Goal: Task Accomplishment & Management: Manage account settings

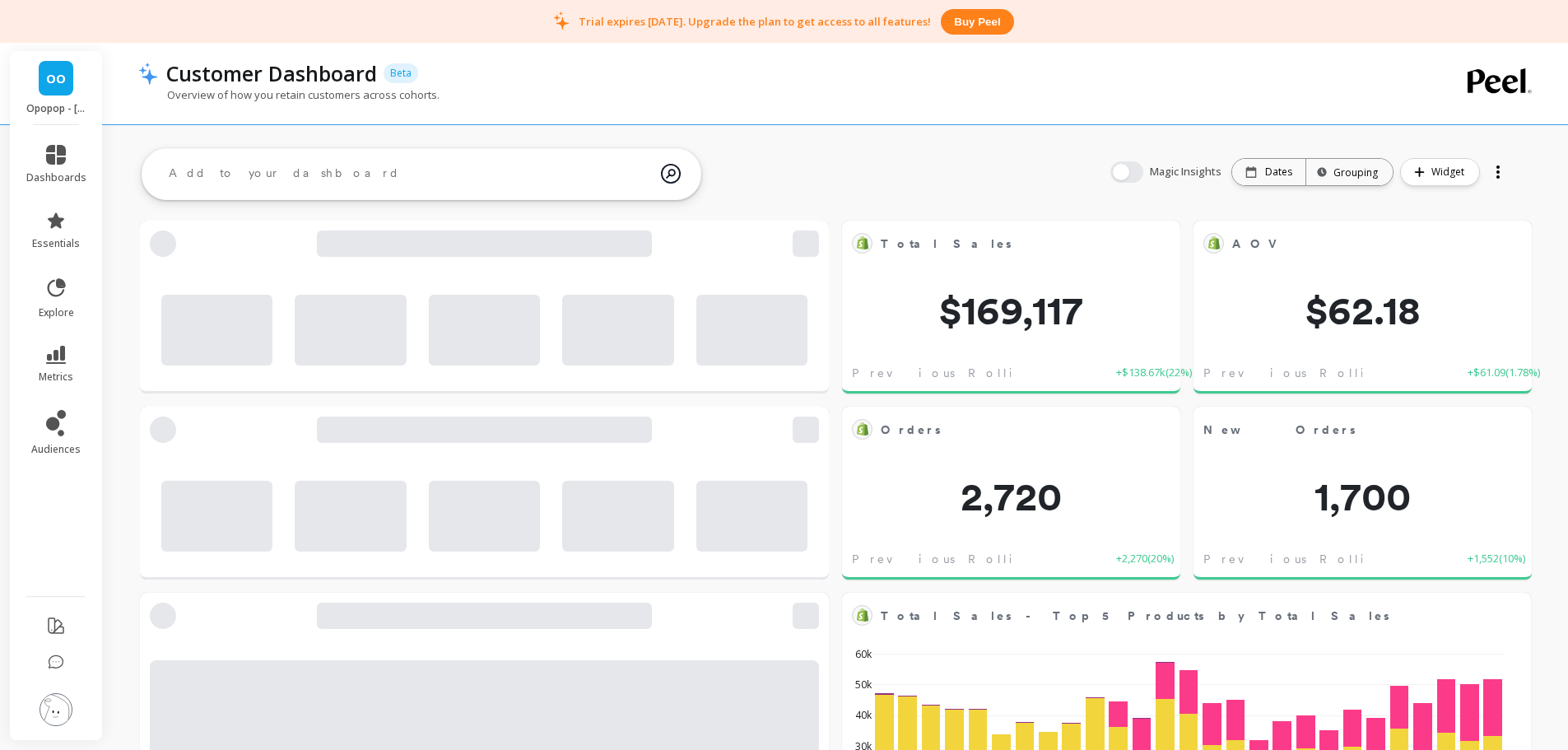
scroll to position [440, 630]
click at [375, 103] on div "Overview of how you retain customers across cohorts." at bounding box center [768, 103] width 1262 height 31
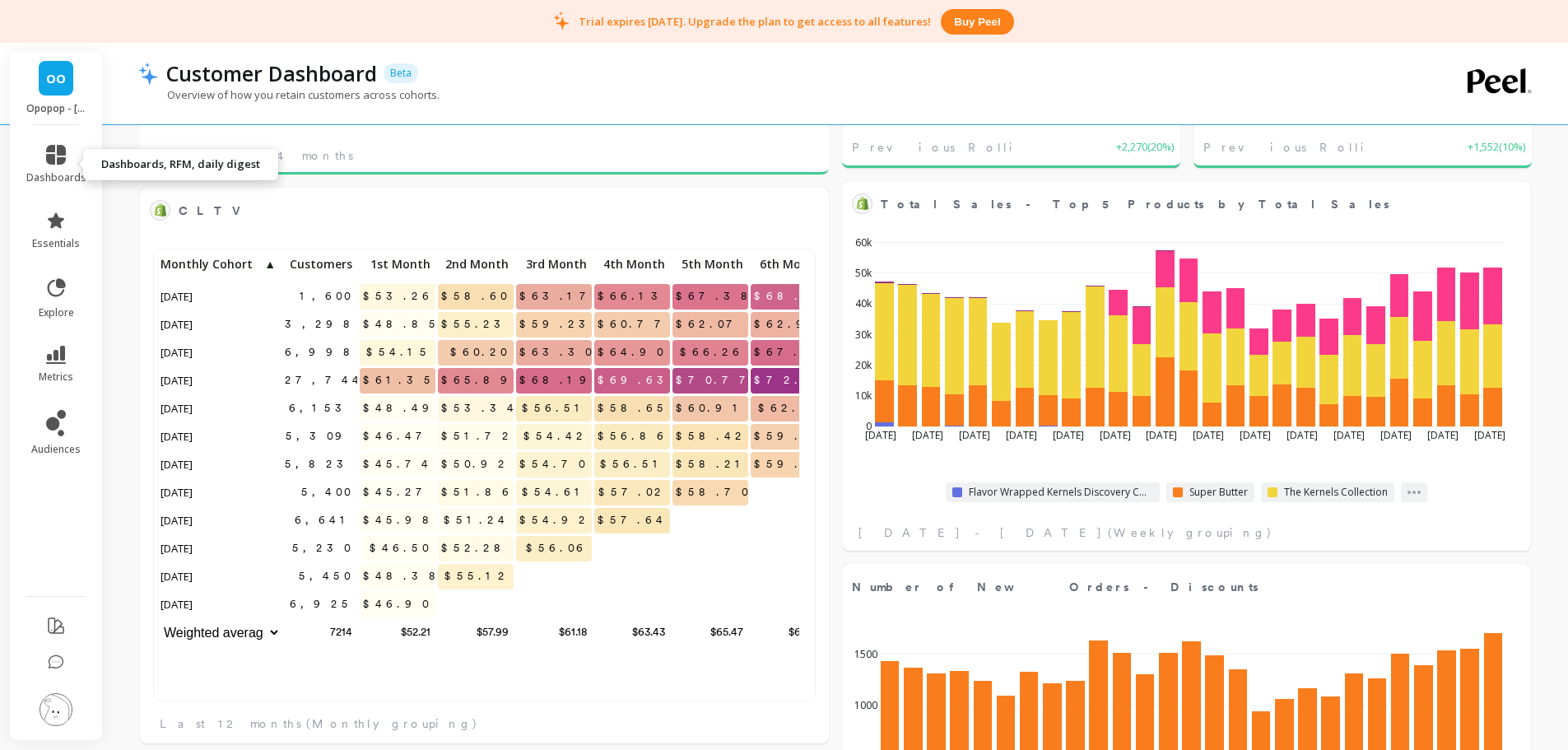
click at [58, 164] on icon at bounding box center [56, 154] width 20 height 20
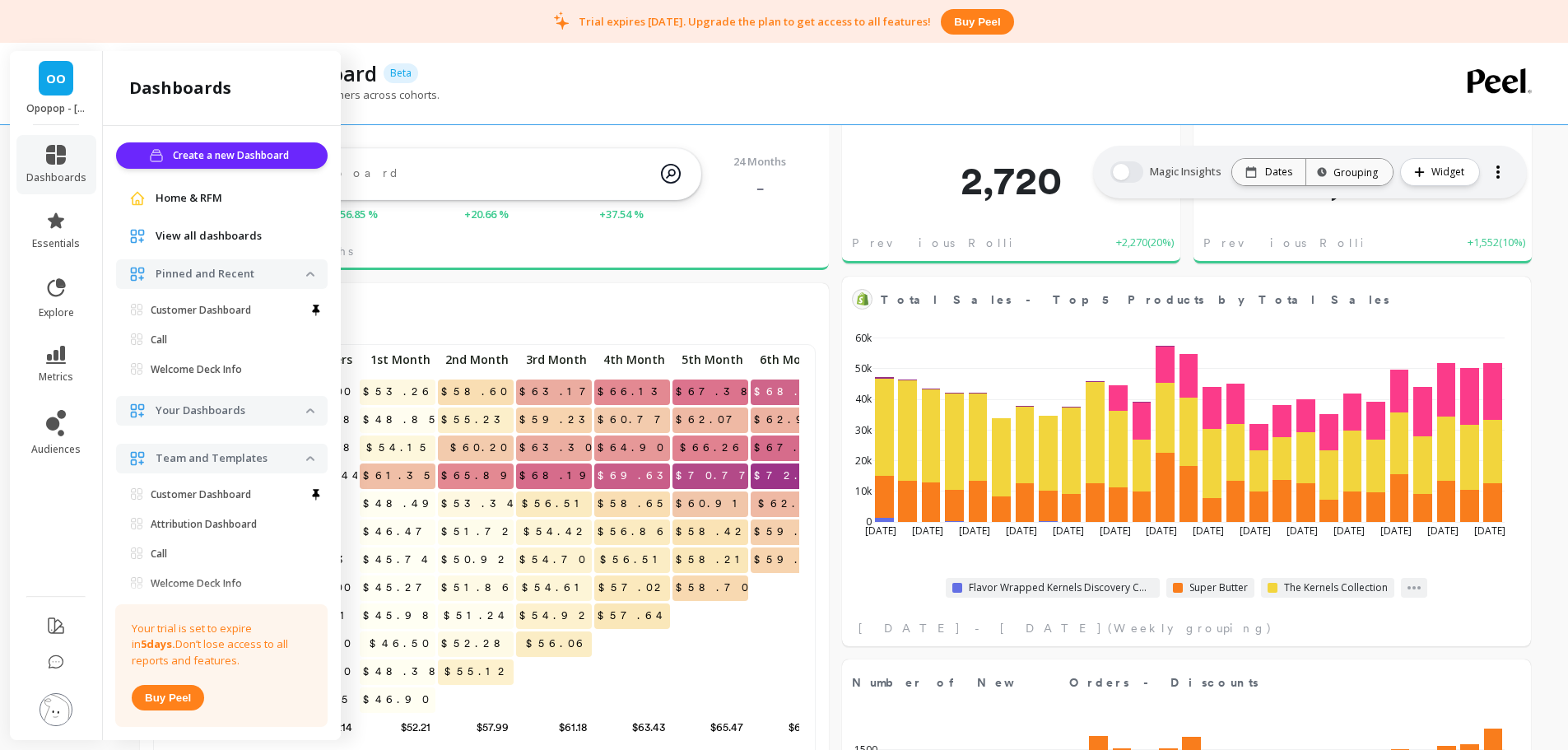
scroll to position [247, 0]
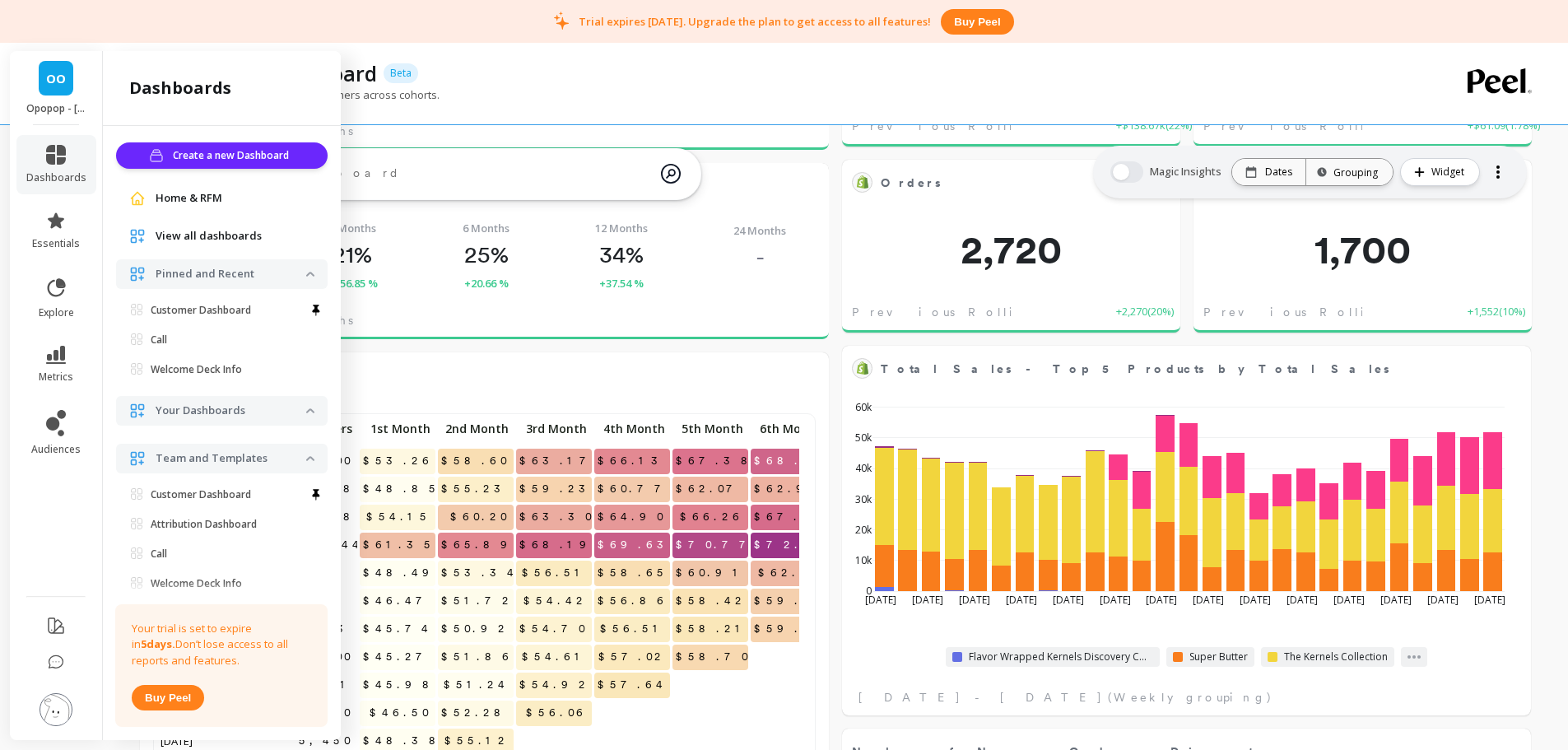
click at [184, 370] on p "Welcome Deck Info" at bounding box center [196, 369] width 91 height 13
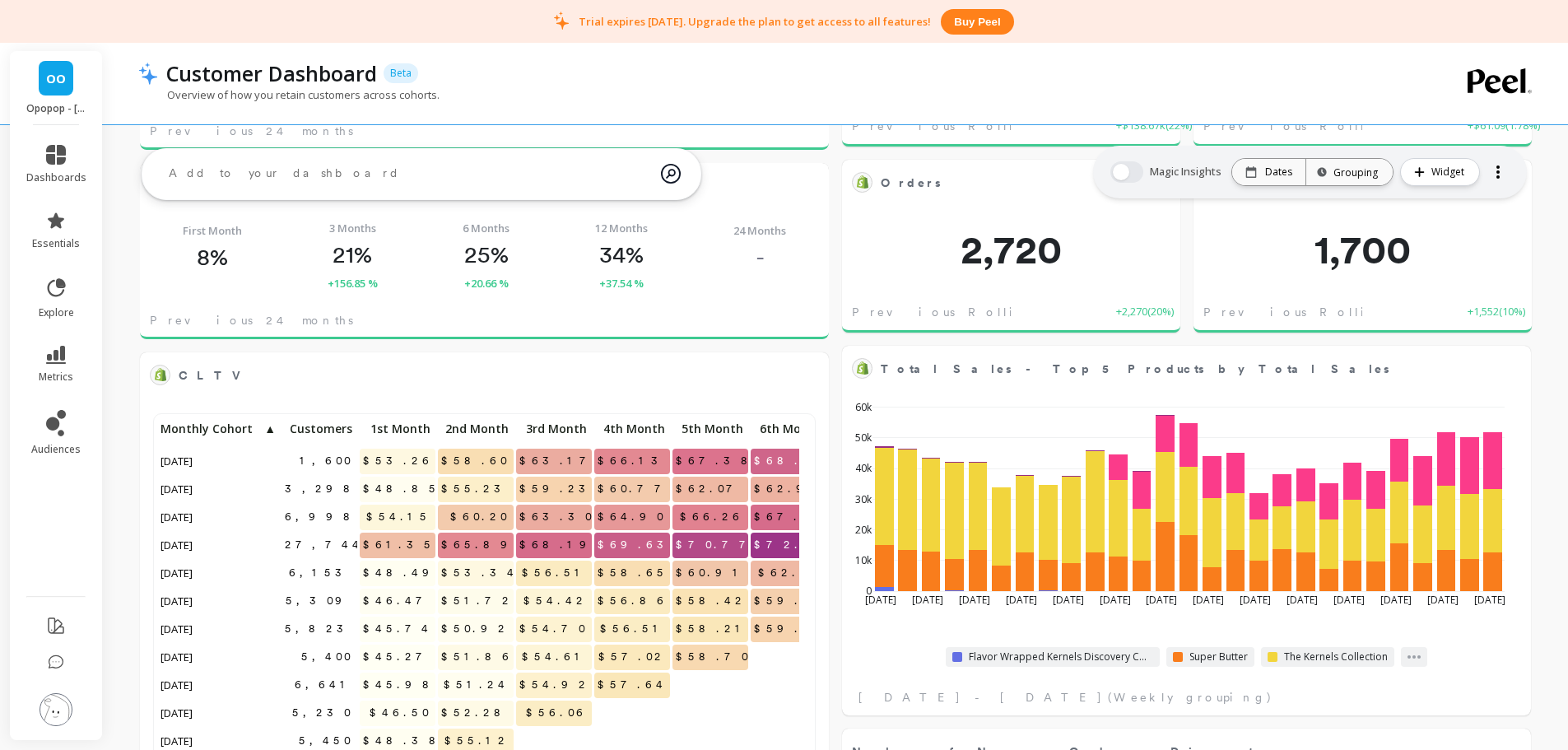
scroll to position [440, 630]
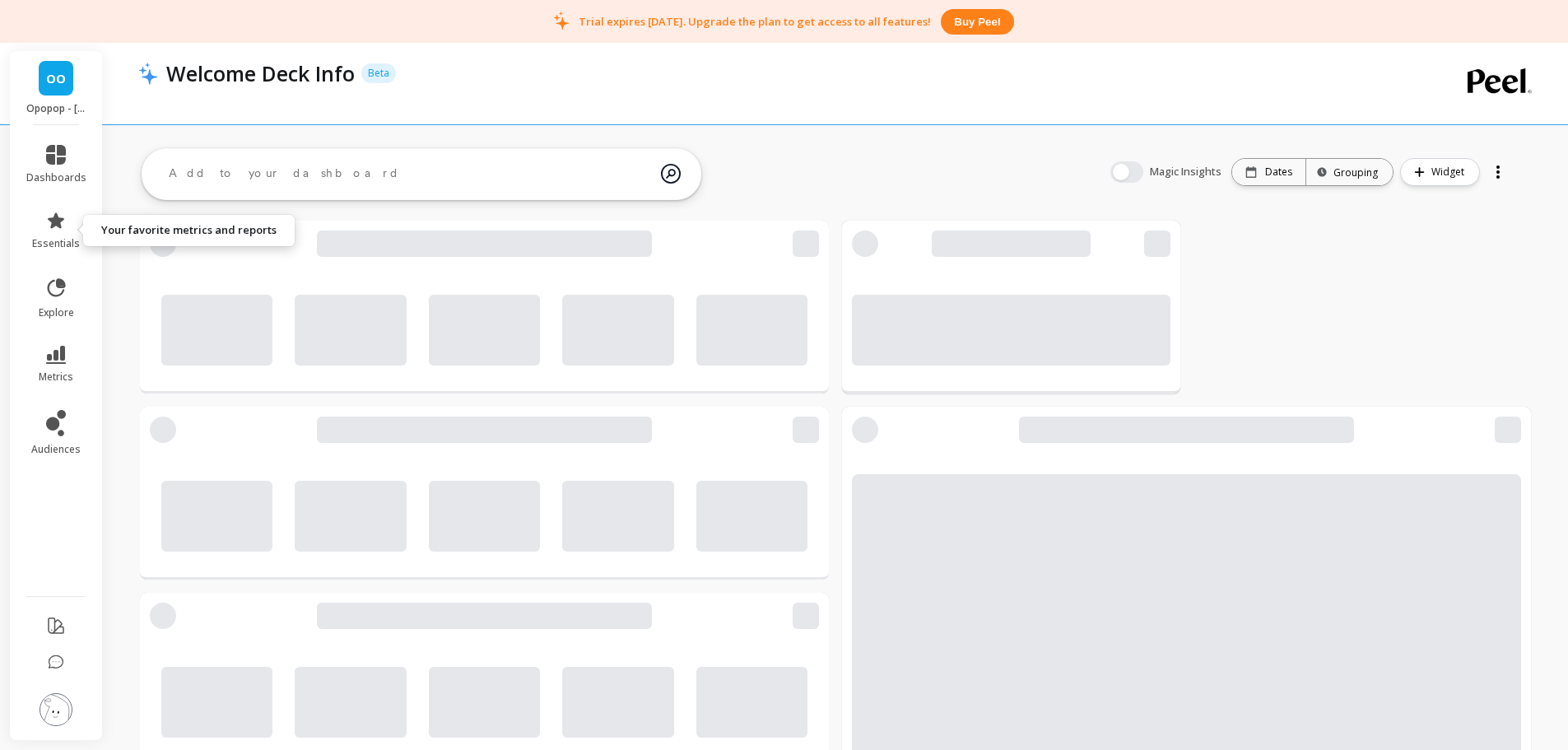
click at [55, 225] on icon at bounding box center [56, 220] width 16 height 16
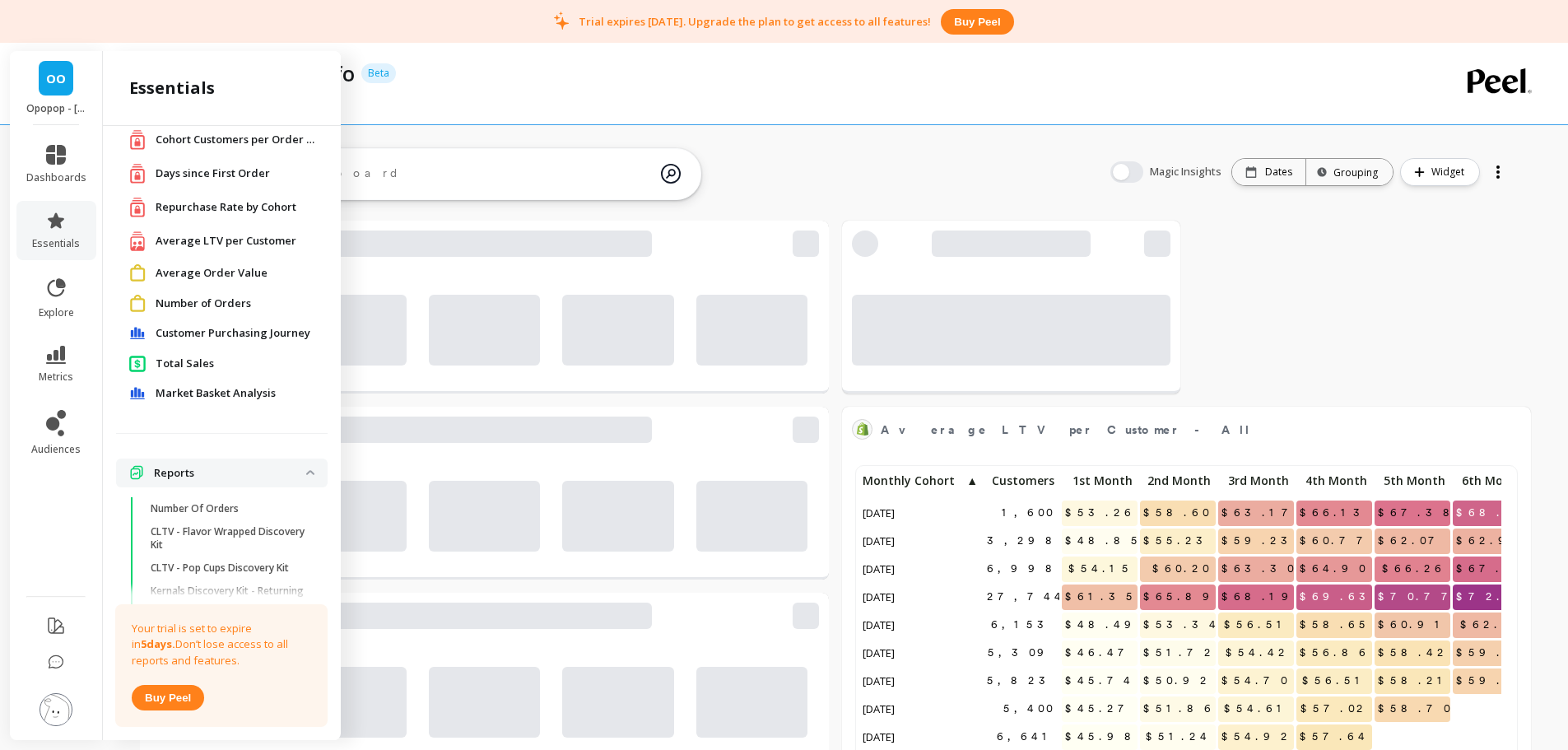
scroll to position [440, 630]
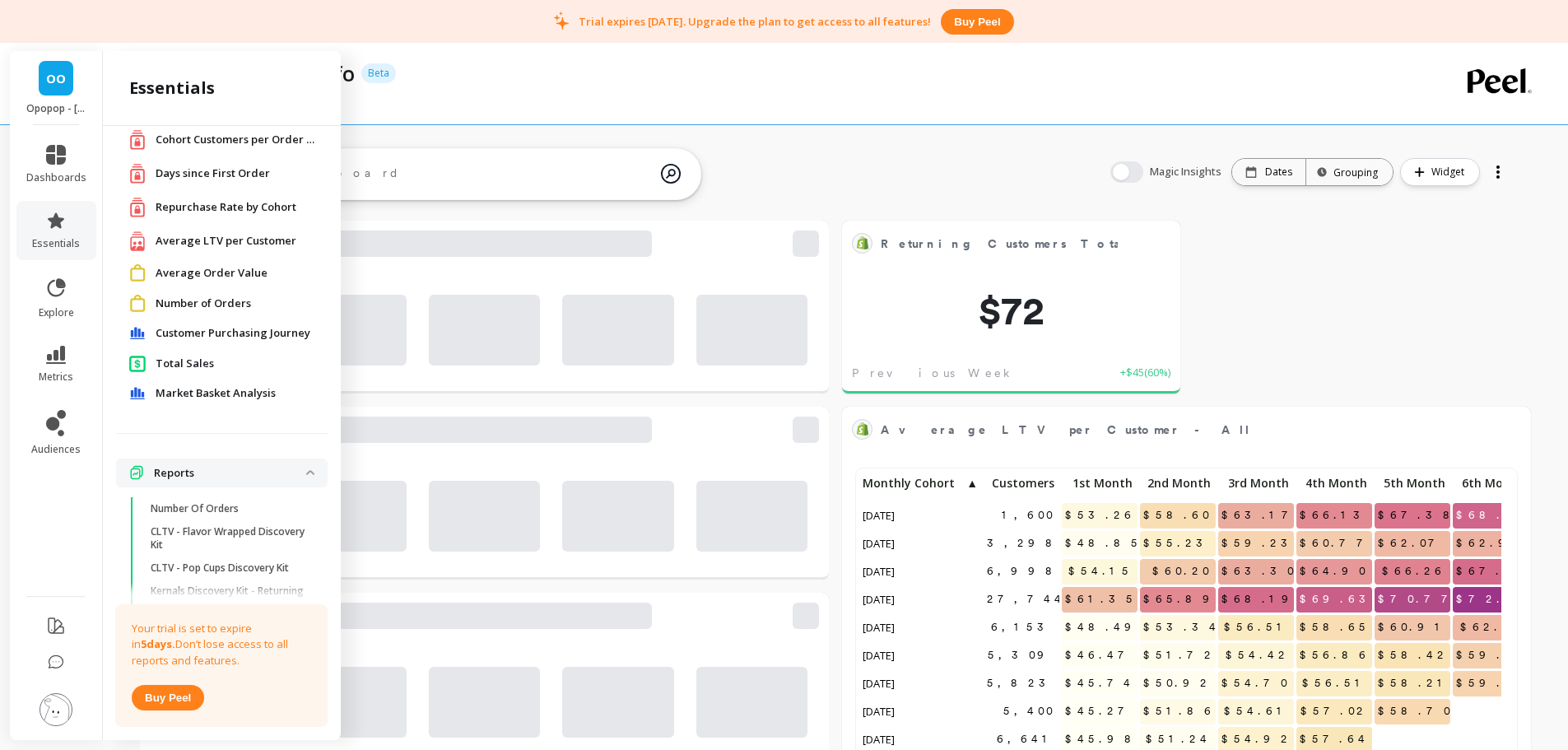
click at [201, 361] on span "Total Sales" at bounding box center [184, 363] width 58 height 16
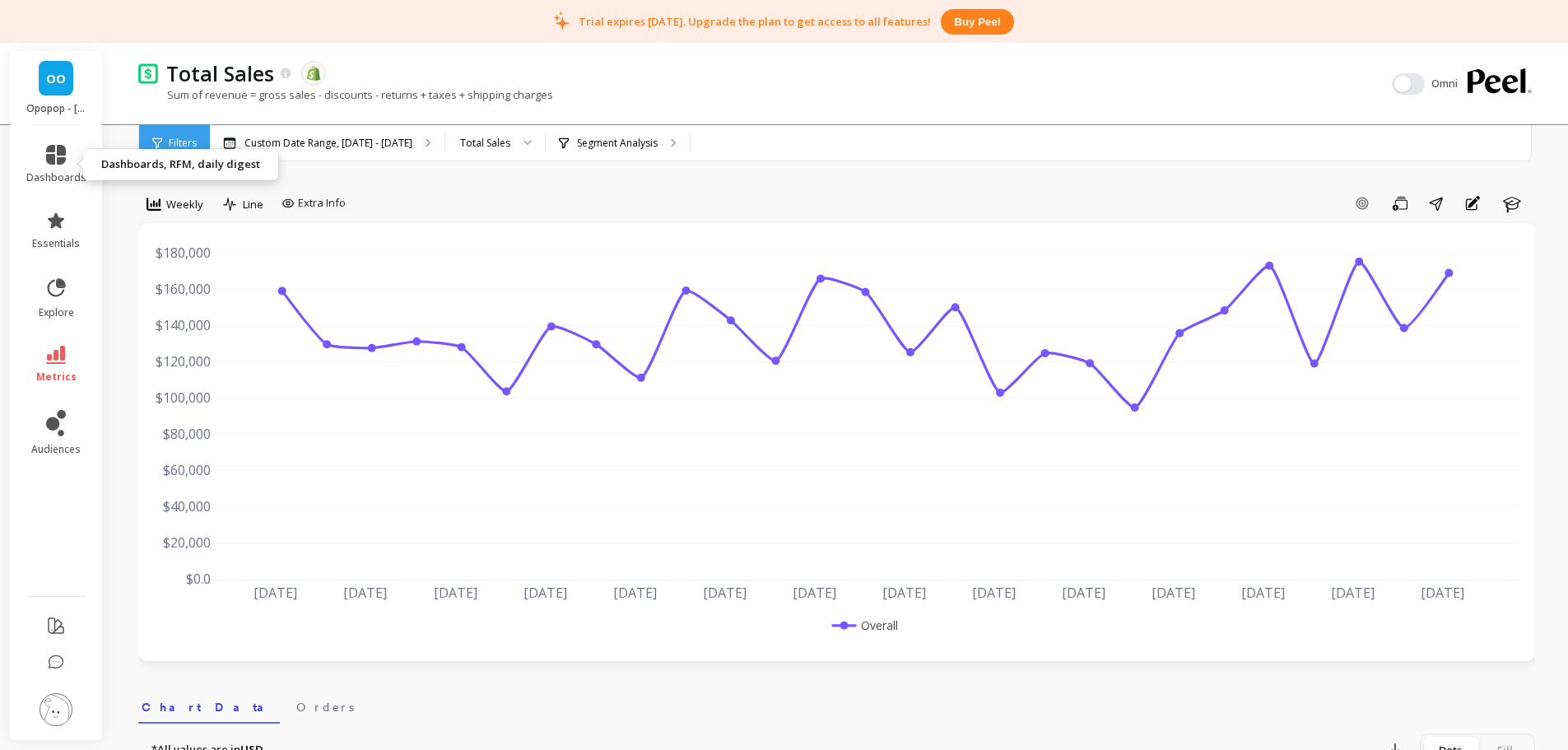
click at [61, 162] on icon at bounding box center [56, 154] width 20 height 20
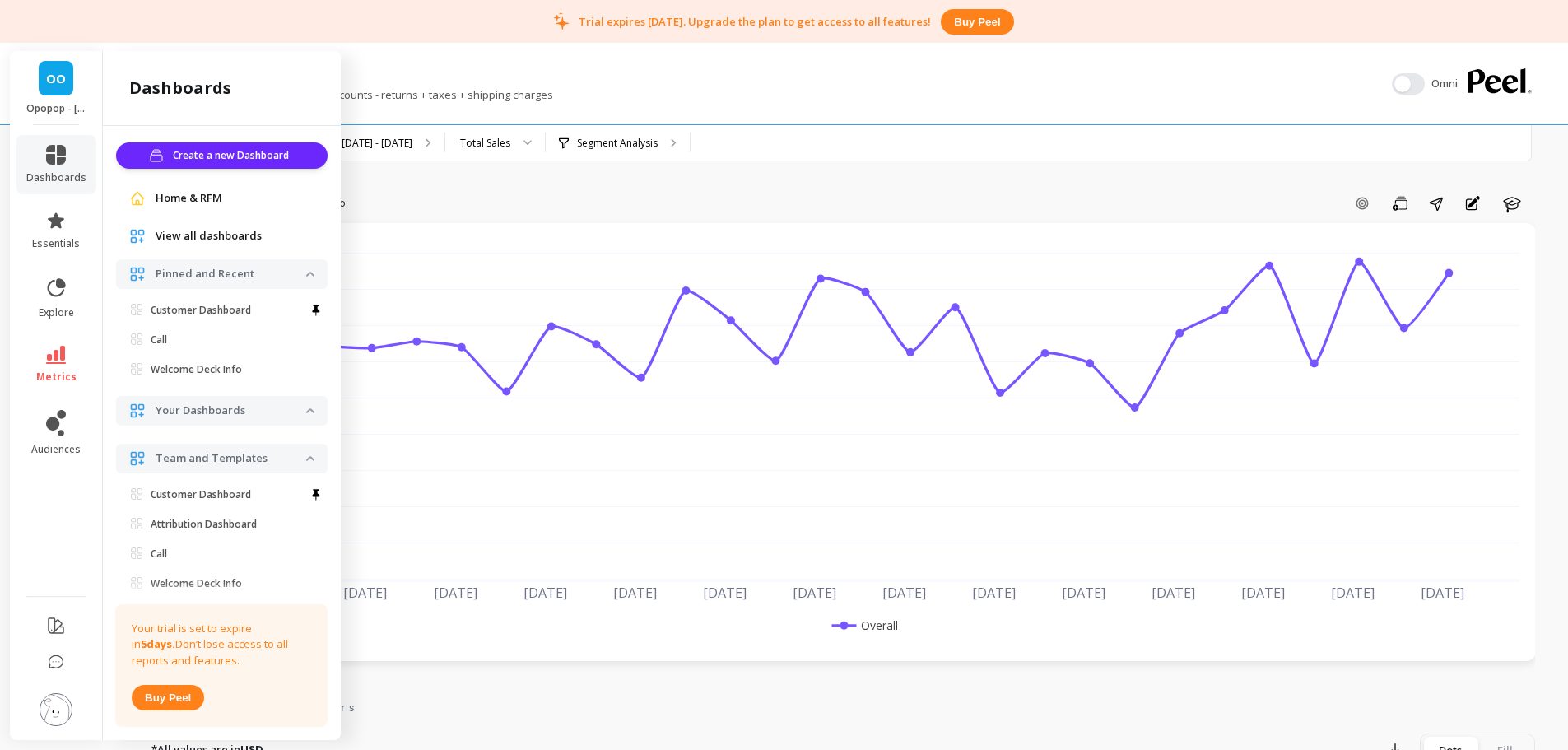
click at [205, 203] on span "Home & RFM" at bounding box center [188, 198] width 67 height 16
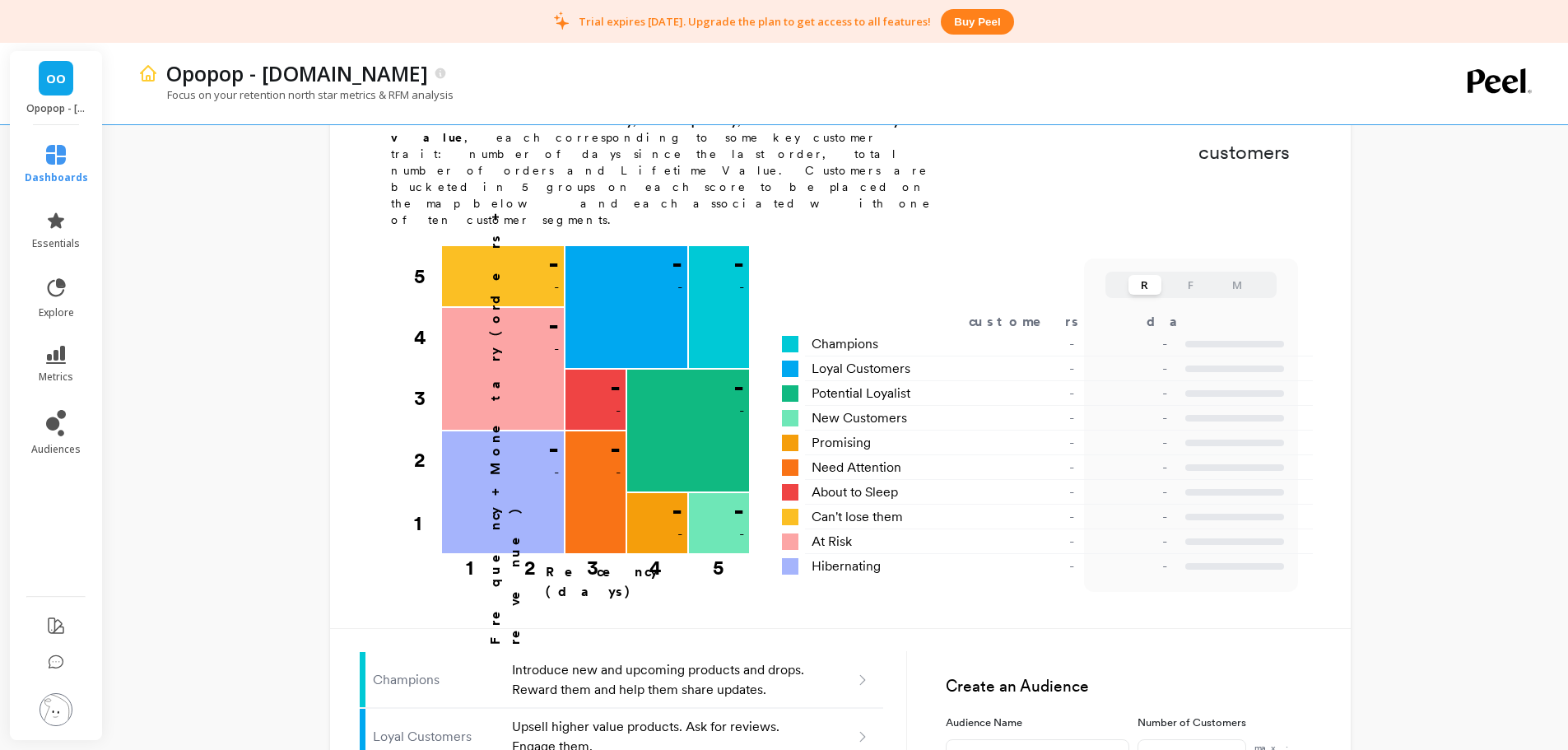
scroll to position [101, 0]
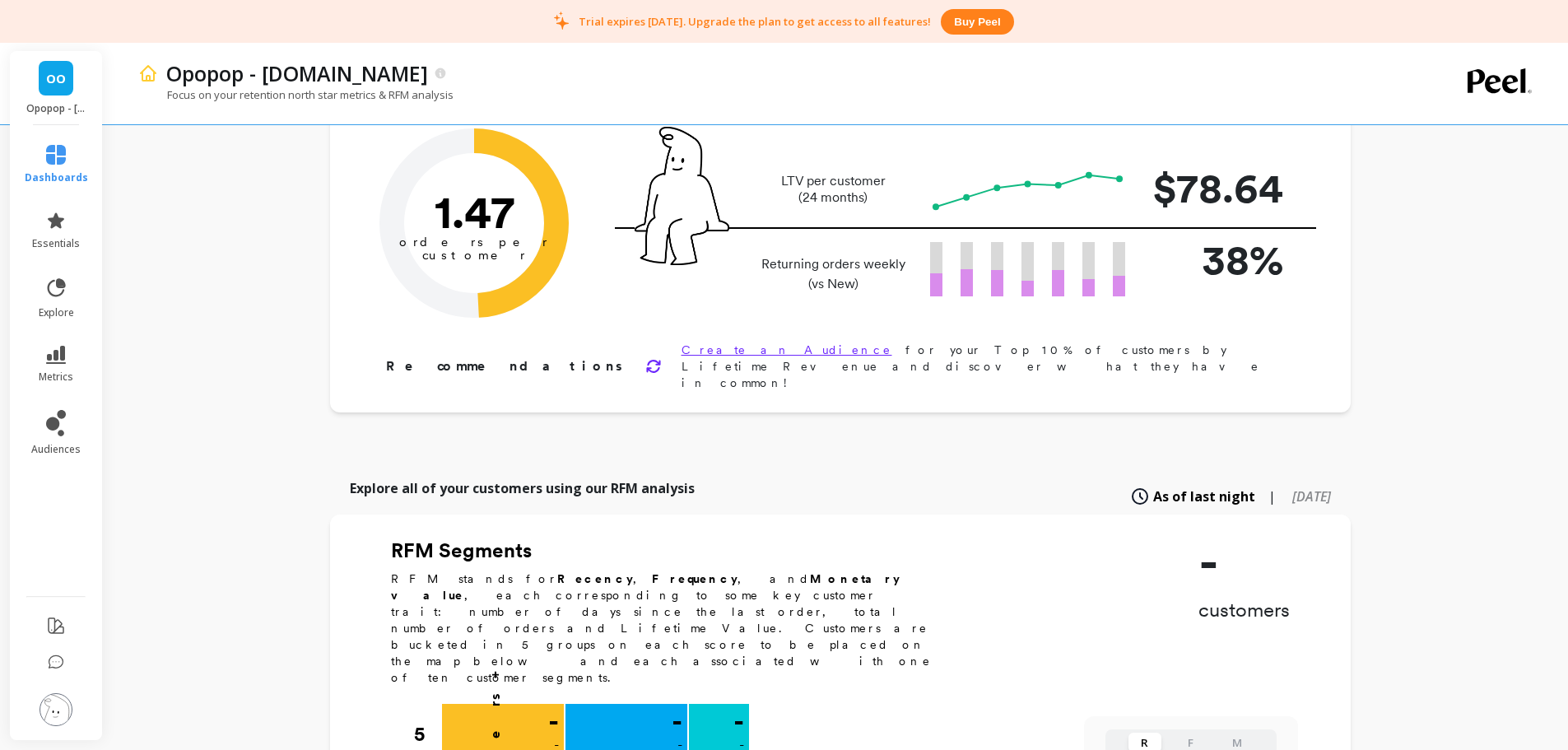
click at [51, 713] on img at bounding box center [56, 709] width 33 height 33
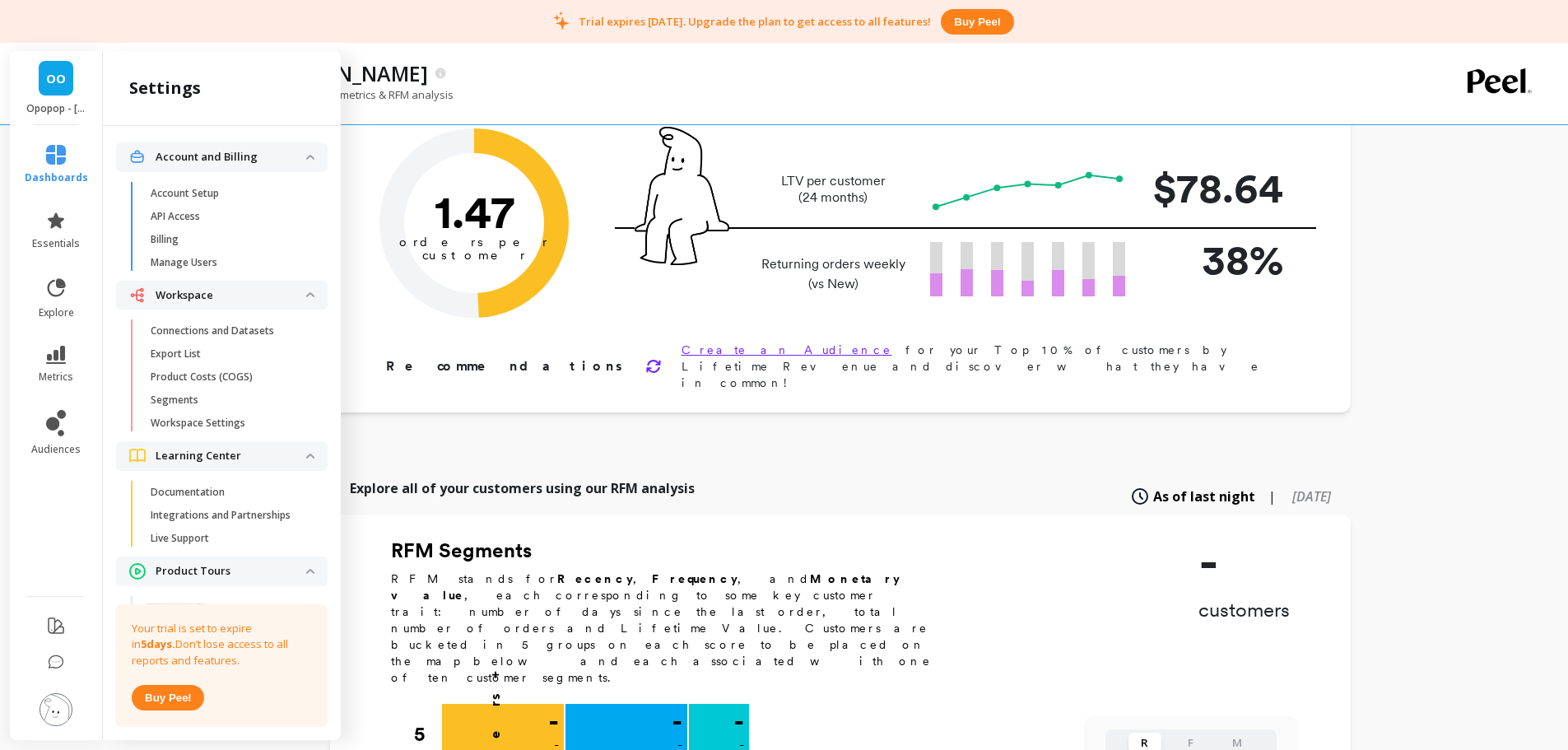
click at [224, 263] on span "Manage Users" at bounding box center [229, 262] width 157 height 13
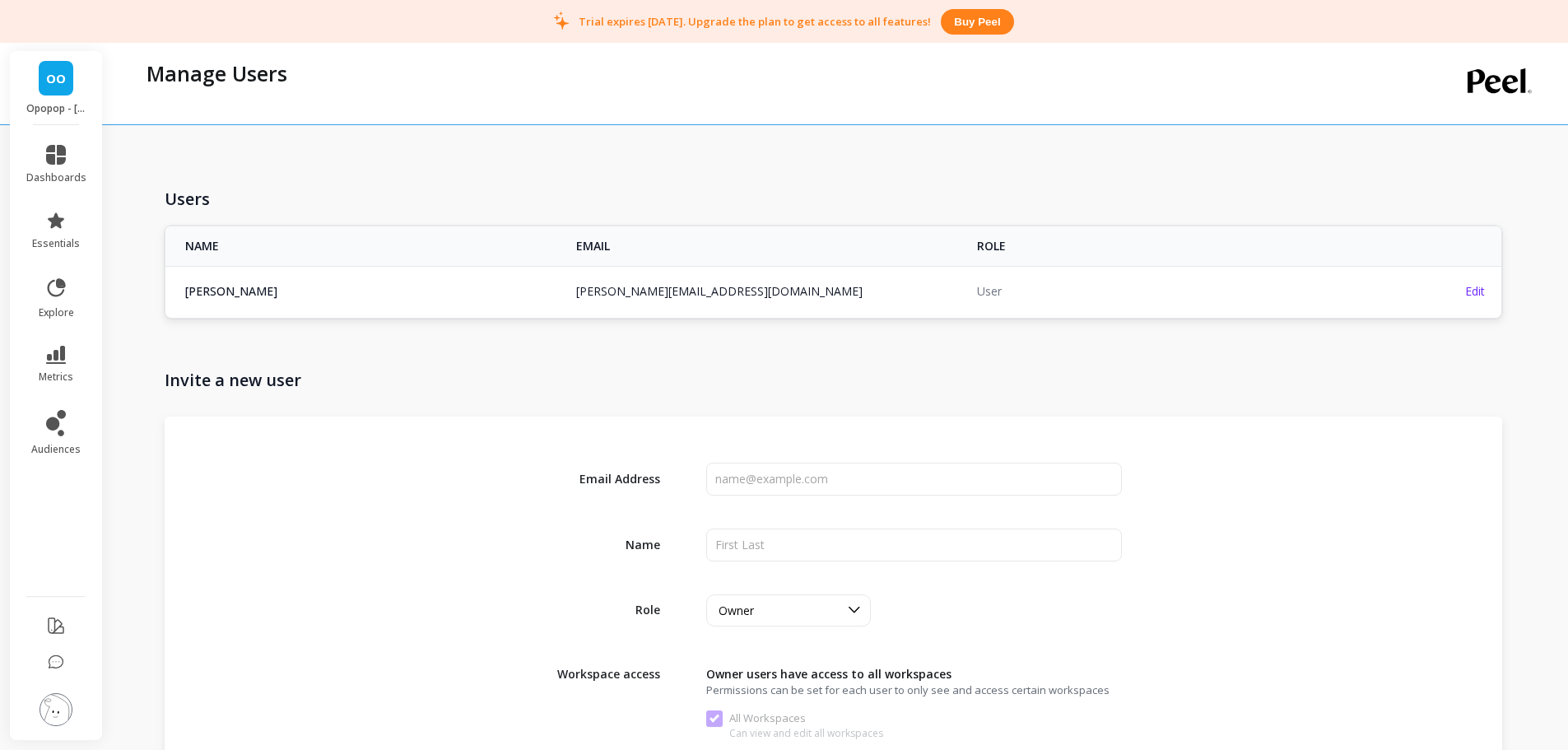
click at [1480, 294] on span "Edit" at bounding box center [1475, 291] width 20 height 16
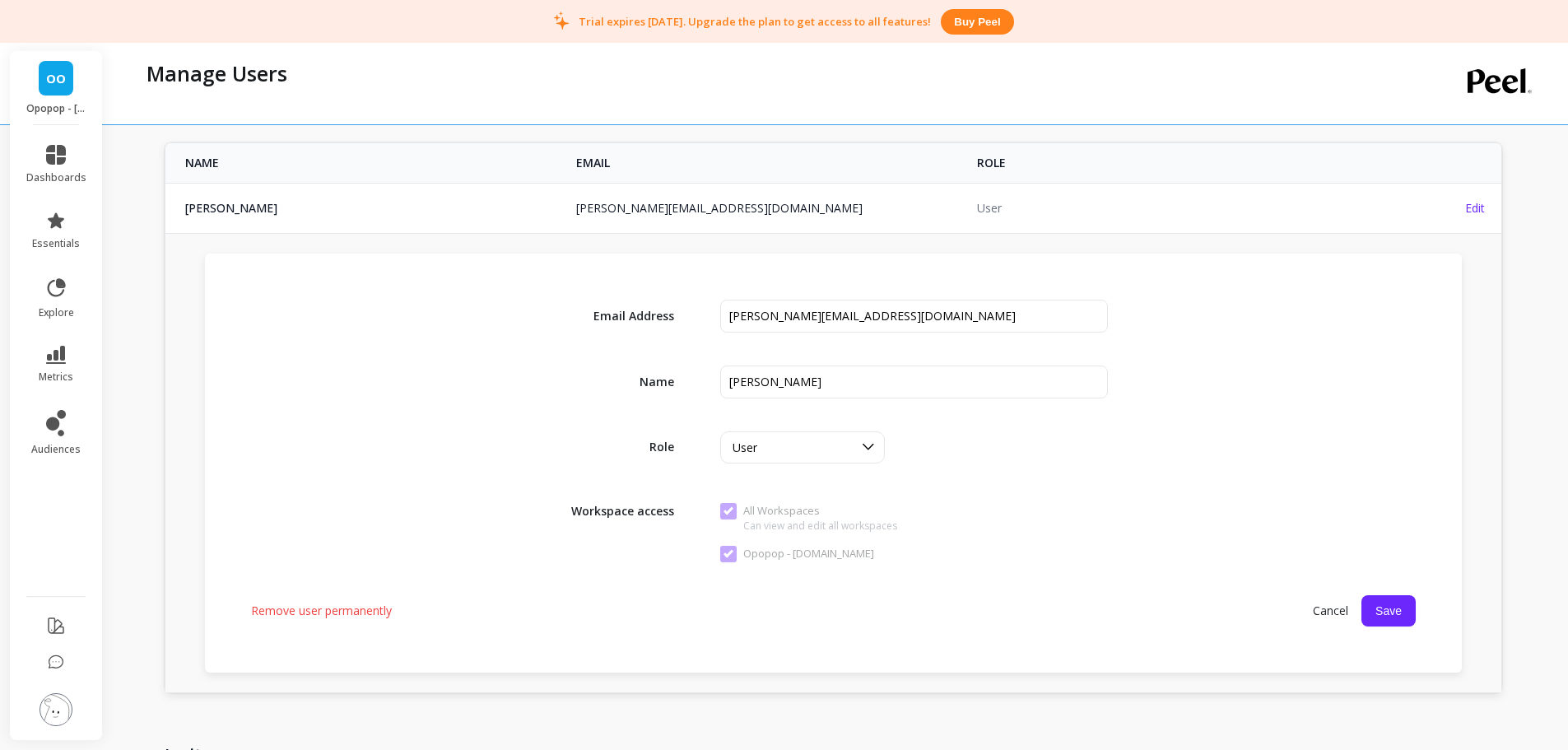
scroll to position [82, 0]
click at [845, 447] on div "User" at bounding box center [793, 448] width 121 height 16
click at [1160, 442] on div "Role User" at bounding box center [833, 447] width 1165 height 32
click at [855, 457] on div at bounding box center [868, 447] width 31 height 30
click at [831, 531] on div "Admin" at bounding box center [803, 519] width 163 height 29
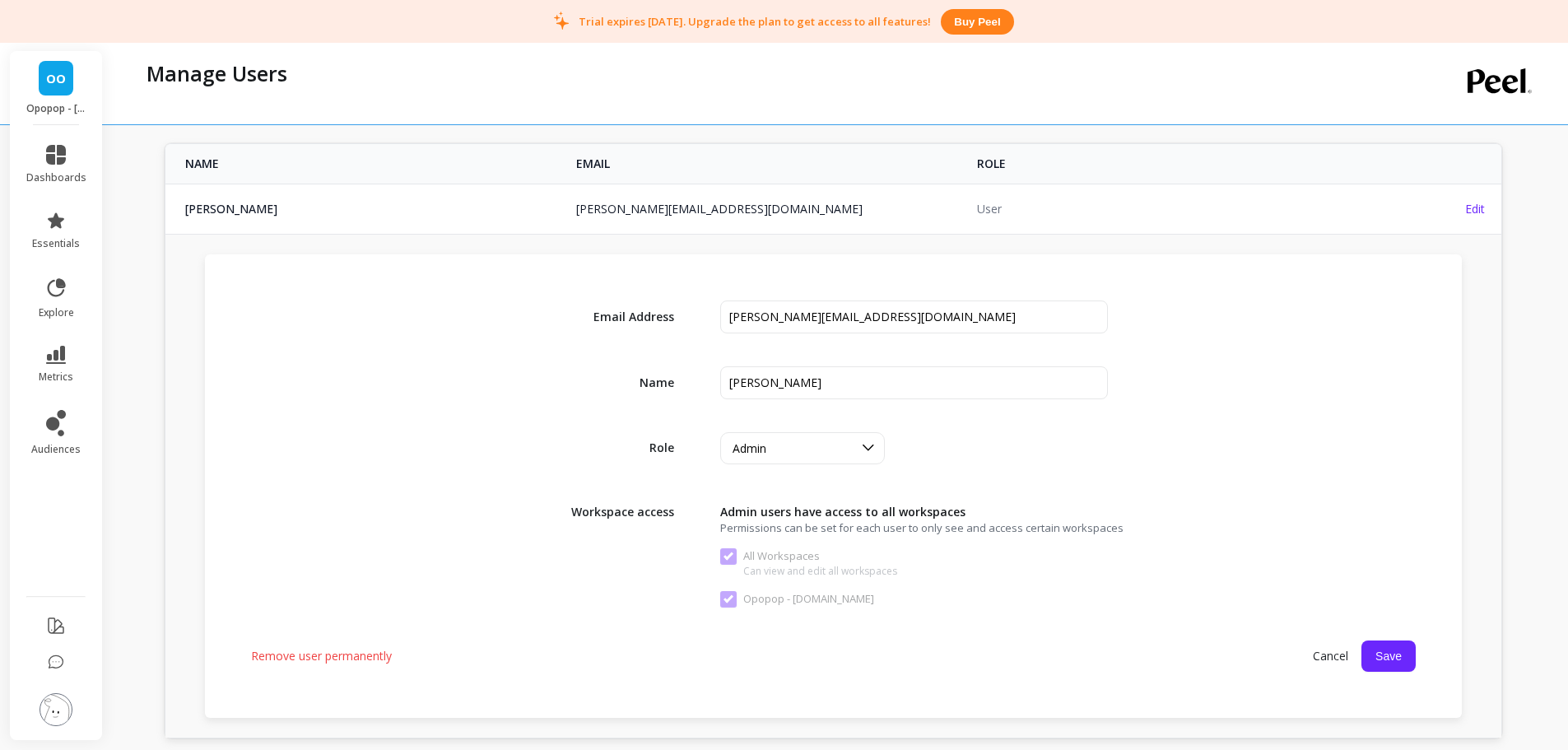
click at [1395, 663] on button "Save" at bounding box center [1388, 656] width 55 height 31
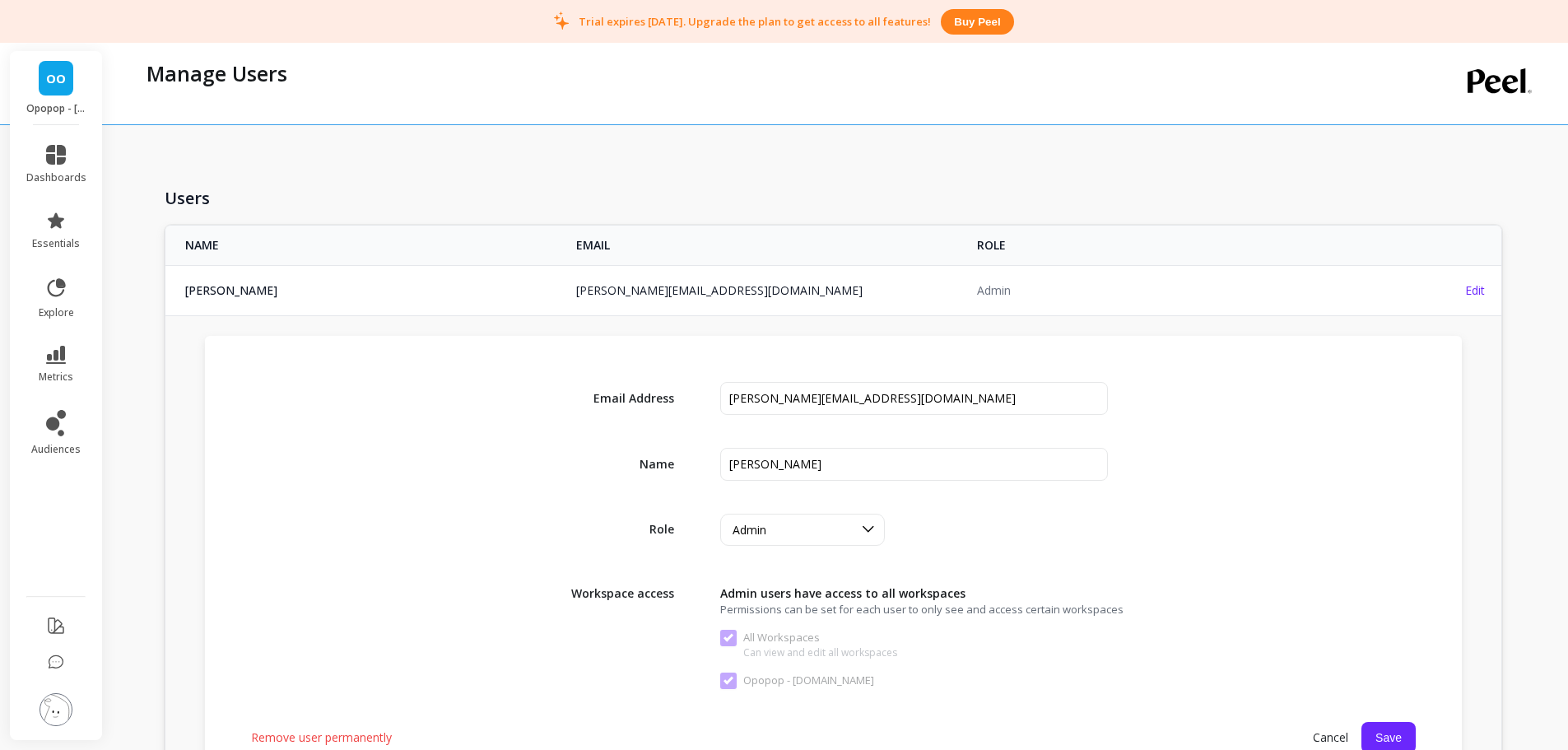
scroll to position [0, 0]
copy link "alex@opopop.com"
drag, startPoint x: 609, startPoint y: 291, endPoint x: 568, endPoint y: 241, distance: 64.7
click at [567, 285] on td "alex@opopop.com" at bounding box center [767, 291] width 401 height 50
